Goal: Communication & Community: Answer question/provide support

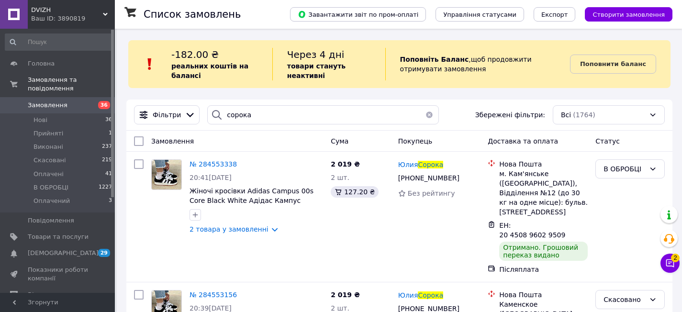
click at [59, 110] on link "Замовлення 36" at bounding box center [59, 105] width 118 height 16
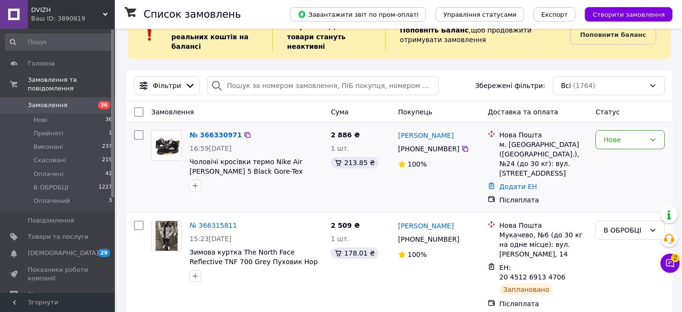
scroll to position [36, 0]
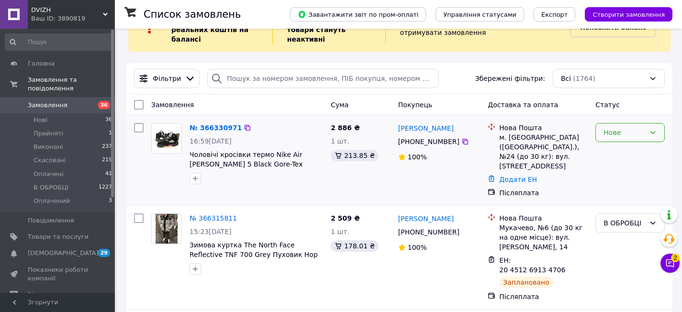
click at [645, 130] on div "Нове" at bounding box center [629, 132] width 69 height 19
click at [625, 201] on li "В ОБРОБЦІ" at bounding box center [630, 200] width 68 height 17
drag, startPoint x: 471, startPoint y: 144, endPoint x: 397, endPoint y: 127, distance: 75.9
click at [396, 128] on div "[PERSON_NAME] [PHONE_NUMBER]%" at bounding box center [439, 160] width 90 height 82
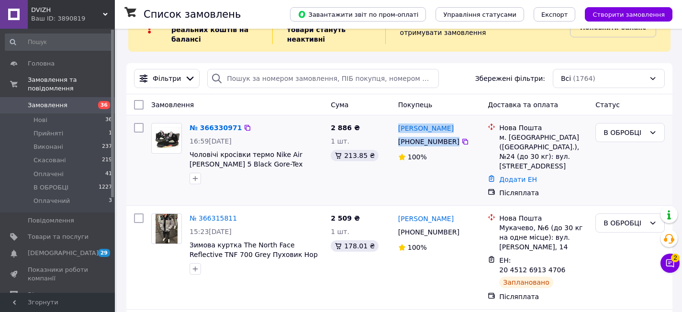
copy div "[PERSON_NAME] [PHONE_NUMBER]"
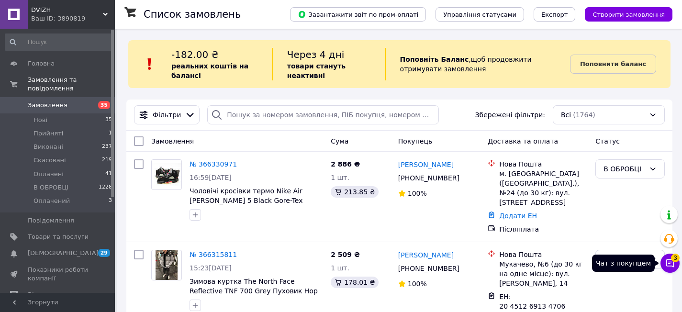
click at [672, 266] on icon at bounding box center [670, 263] width 8 height 8
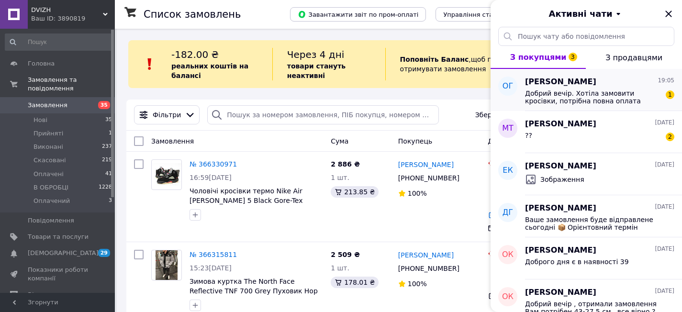
click at [567, 101] on span "Добрий вечір. Хотіла замовити кросівки, потрібна повна оплата зразу , чи можна …" at bounding box center [593, 96] width 136 height 15
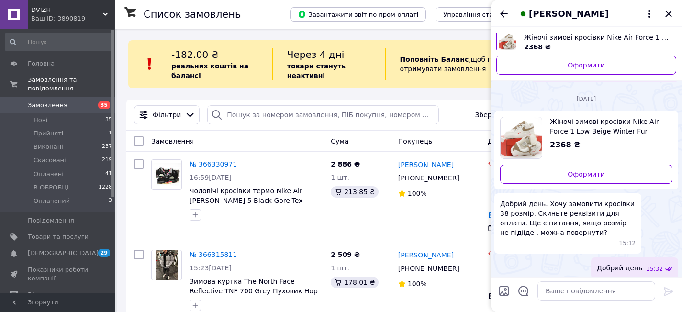
scroll to position [693, 0]
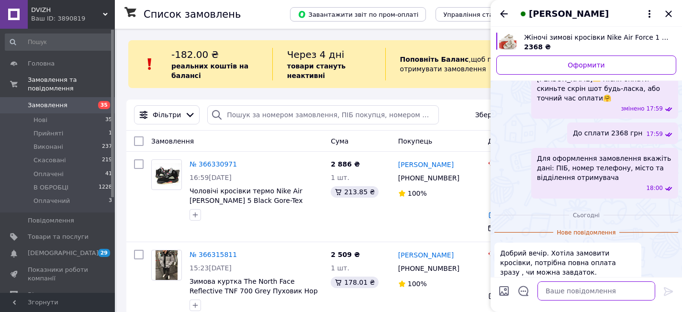
click at [552, 293] on textarea at bounding box center [596, 290] width 118 height 19
click at [596, 291] on textarea "Добрий вечір , мабудь невірно" at bounding box center [586, 290] width 137 height 19
click at [630, 293] on textarea "Добрий вечір , мабуть невірно" at bounding box center [586, 290] width 137 height 19
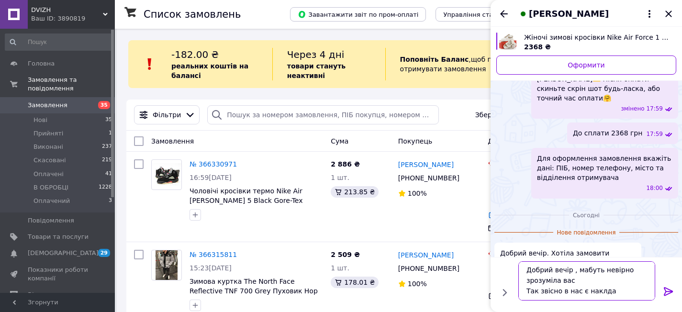
scroll to position [1, 0]
click at [600, 289] on textarea "Добрий вечір , мабуть невірно зрозуміла вас Так звісно в нас є наклданий" at bounding box center [586, 280] width 137 height 39
click at [612, 291] on textarea "Добрий вечір , мабуть невірно зрозуміла вас Так звісно в нас є накладаний" at bounding box center [586, 280] width 137 height 39
click at [632, 294] on textarea "Добрий вечір , мабуть невірно зрозуміла вас Так звісно в нас є накладений" at bounding box center [586, 280] width 137 height 39
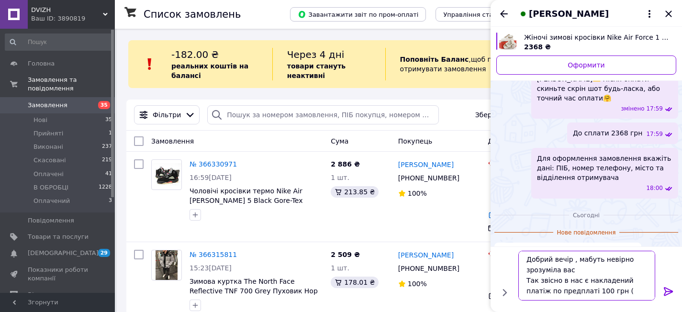
scroll to position [6, 0]
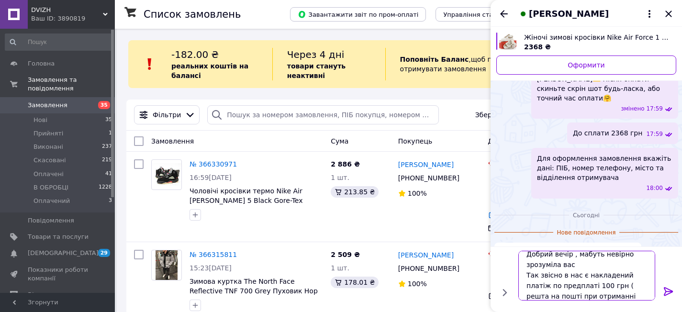
type textarea "Добрий вечір , мабуть невірно зрозуміла вас Так звісно в нас є накладений платі…"
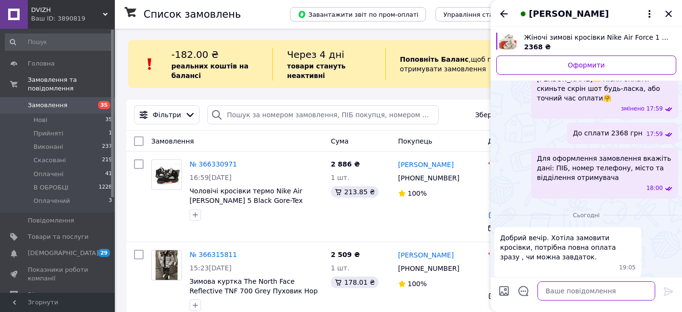
scroll to position [752, 0]
